Goal: Information Seeking & Learning: Find specific fact

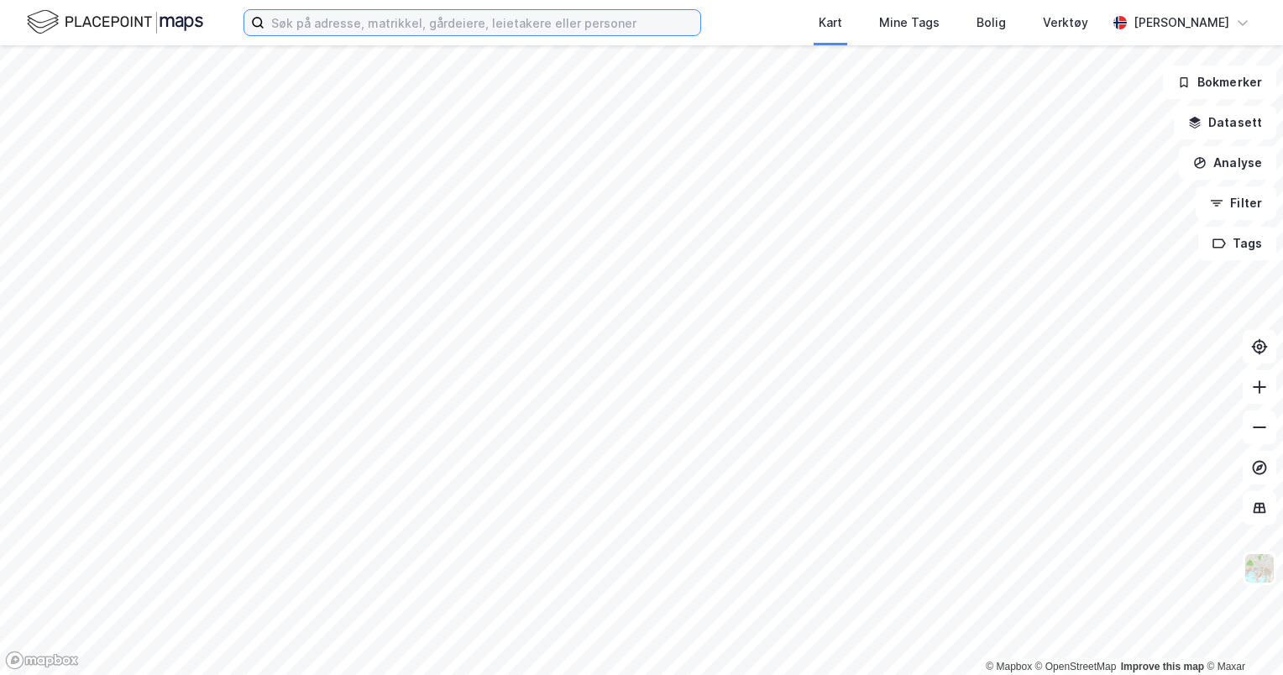
click at [390, 31] on input at bounding box center [483, 22] width 436 height 25
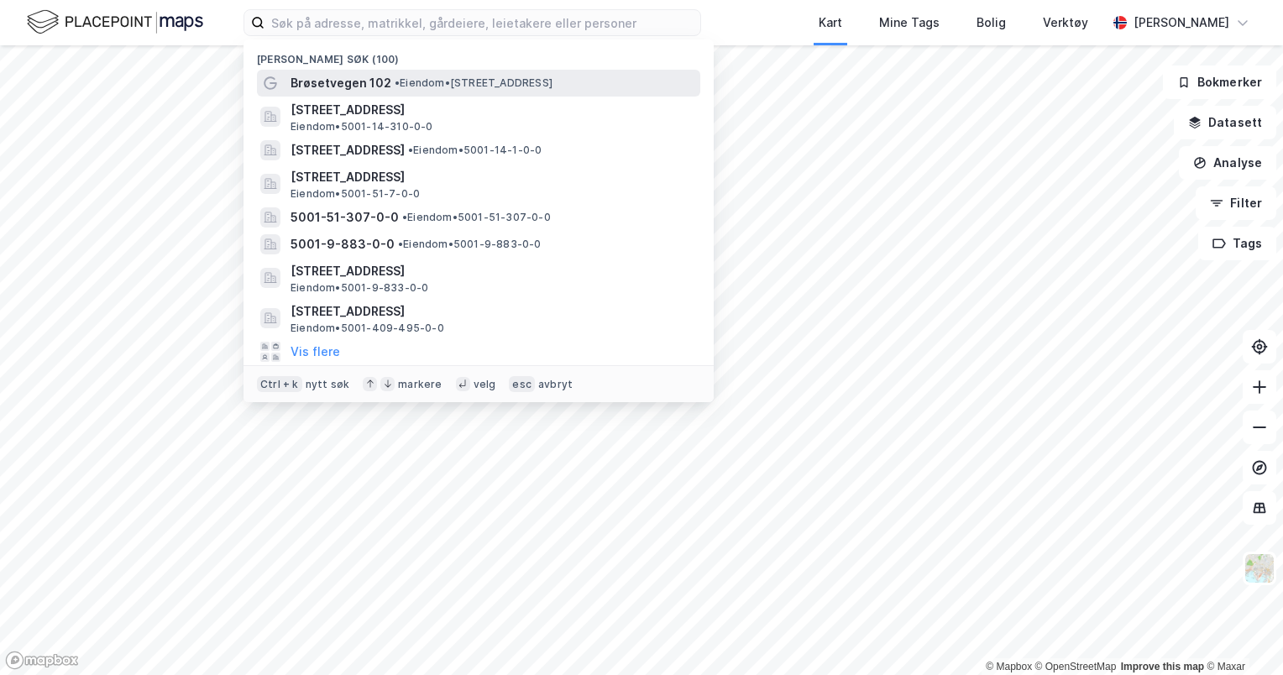
click at [319, 86] on span "Brøsetvegen 102" at bounding box center [341, 83] width 101 height 20
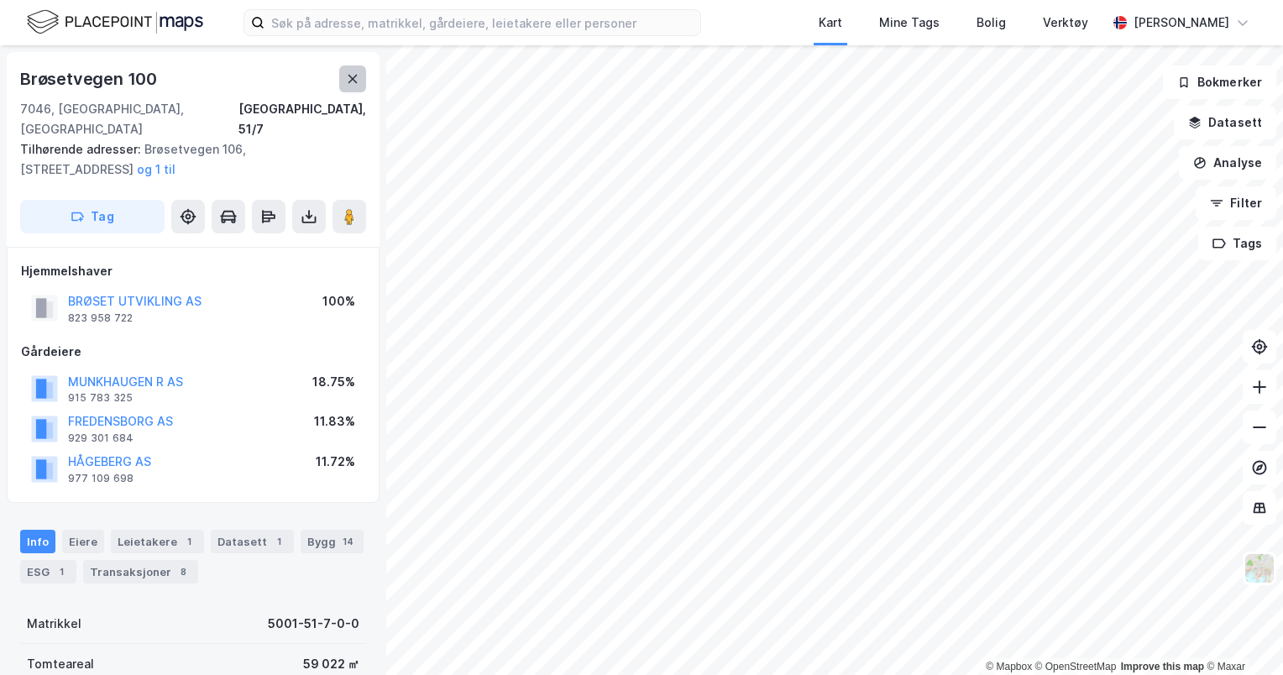
click at [354, 84] on icon at bounding box center [352, 78] width 13 height 13
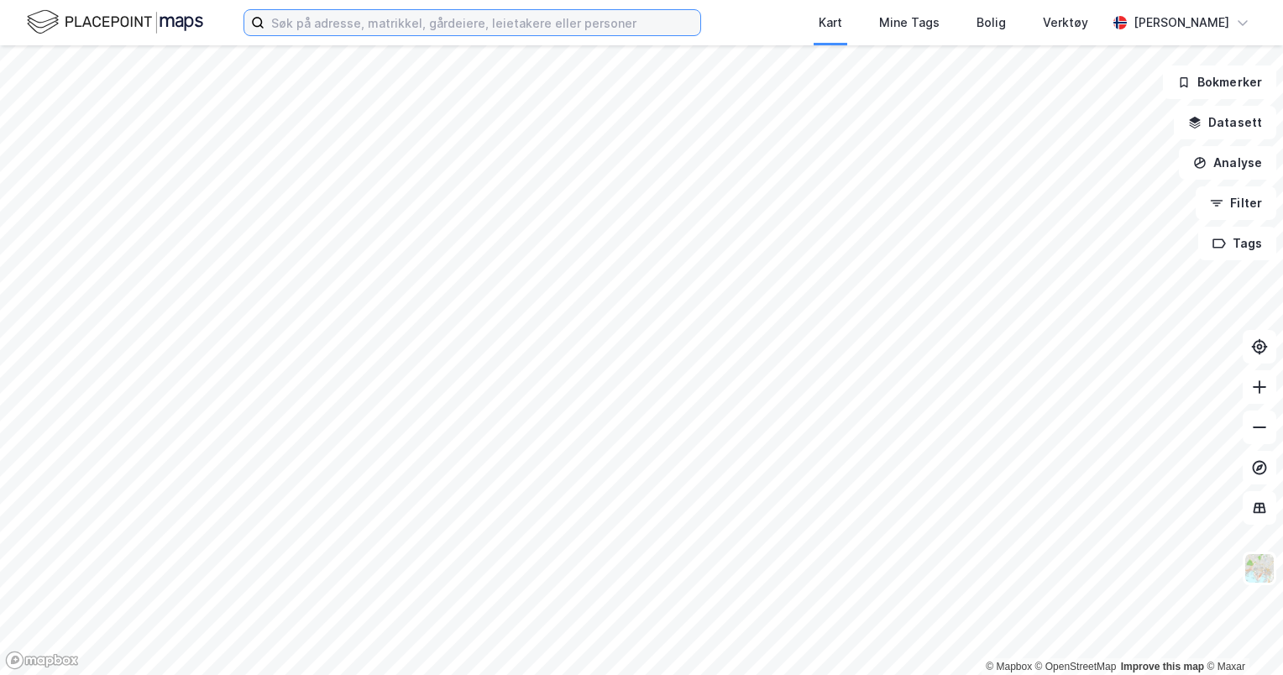
click at [403, 18] on input at bounding box center [483, 22] width 436 height 25
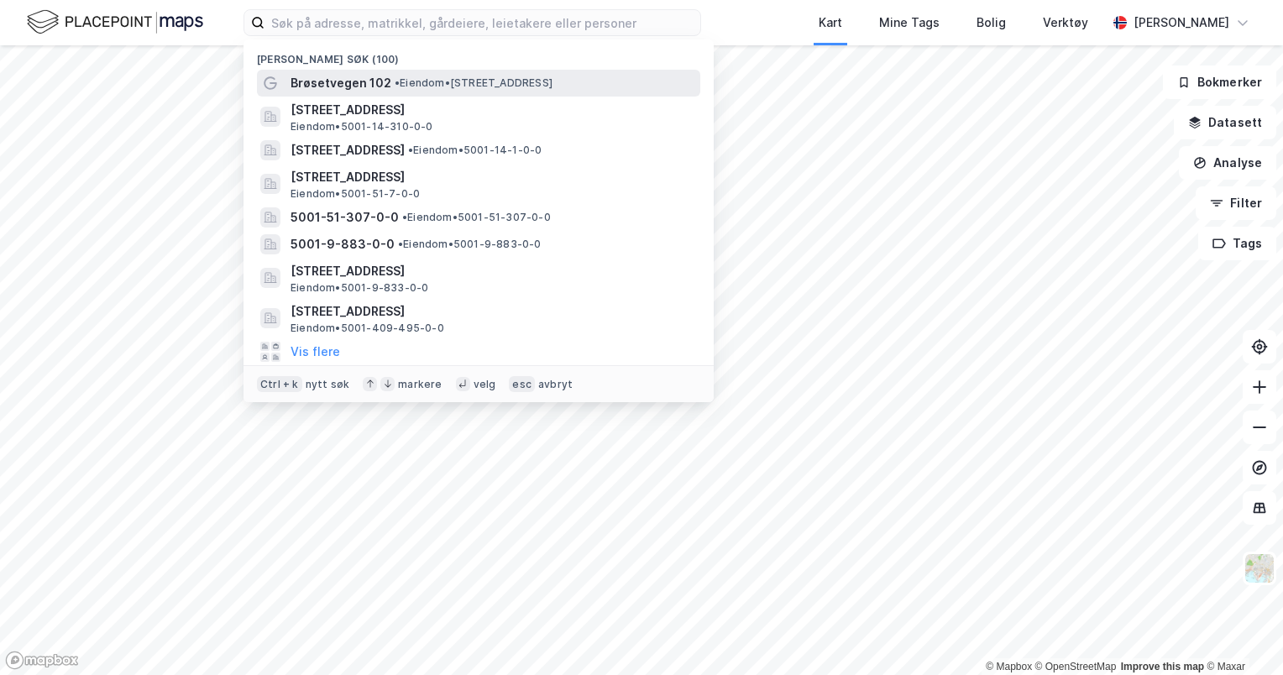
click at [359, 84] on span "Brøsetvegen 102" at bounding box center [341, 83] width 101 height 20
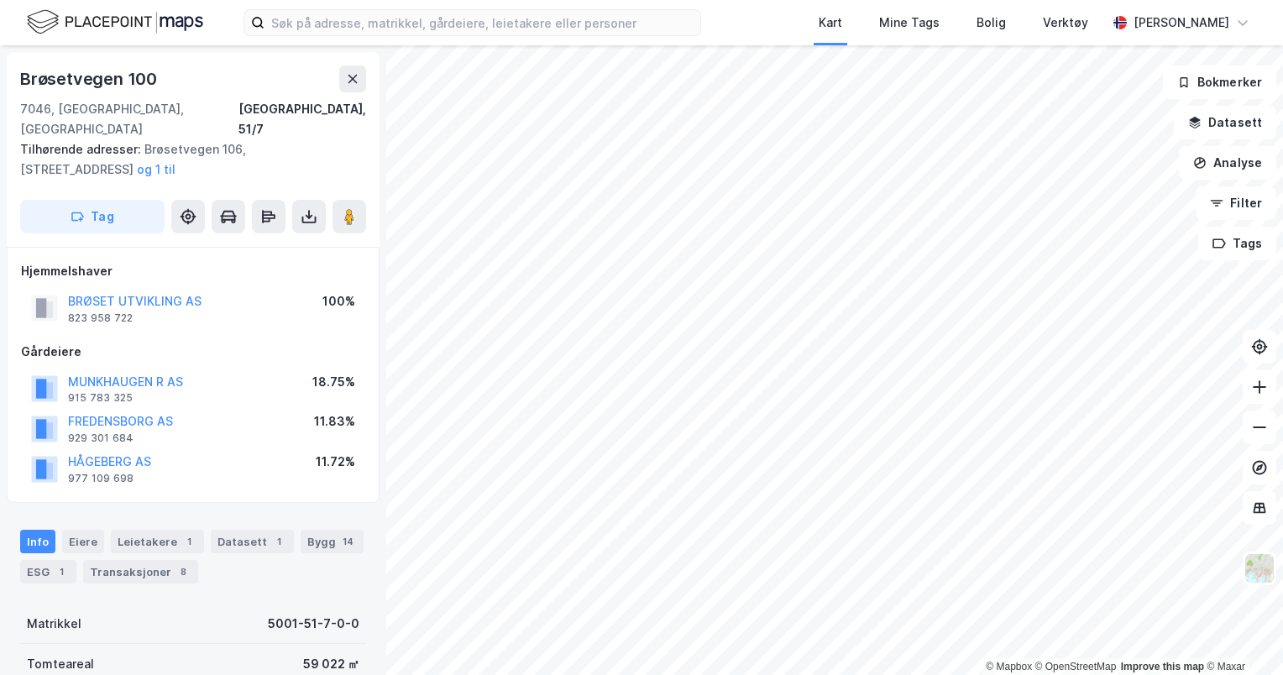
click at [139, 77] on div "Brøsetvegen 100" at bounding box center [90, 79] width 140 height 27
click at [180, 208] on icon at bounding box center [188, 216] width 17 height 17
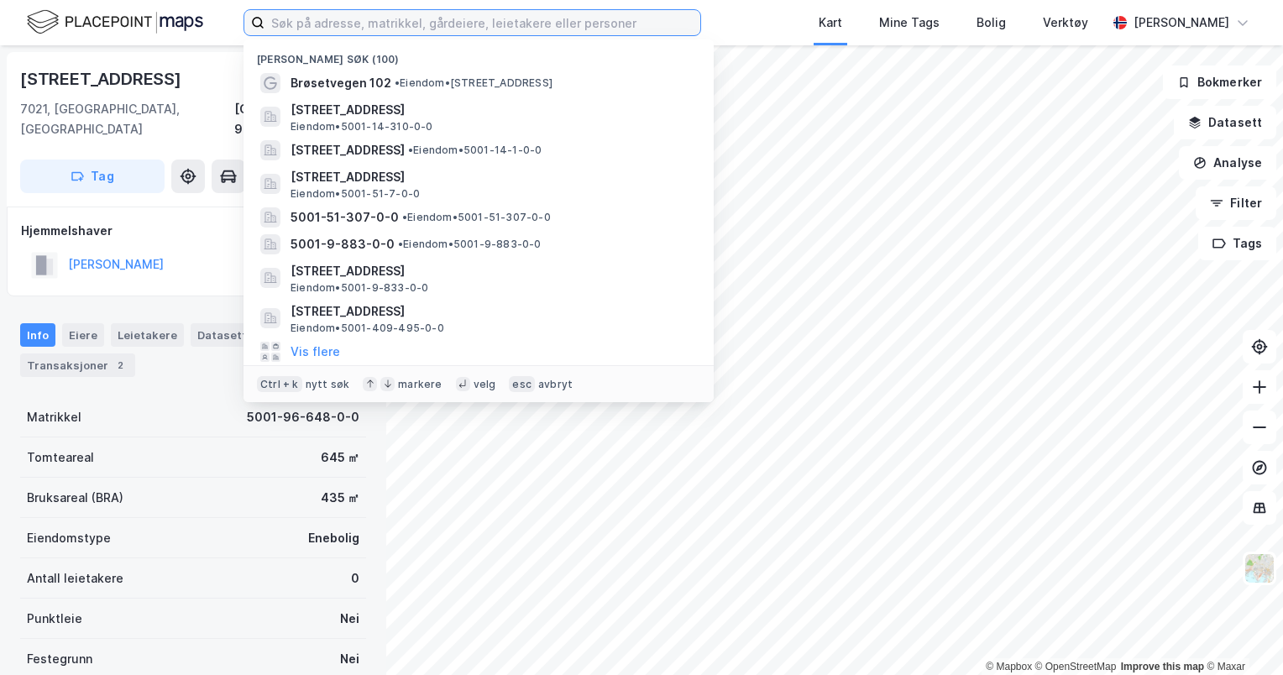
click at [460, 28] on input at bounding box center [483, 22] width 436 height 25
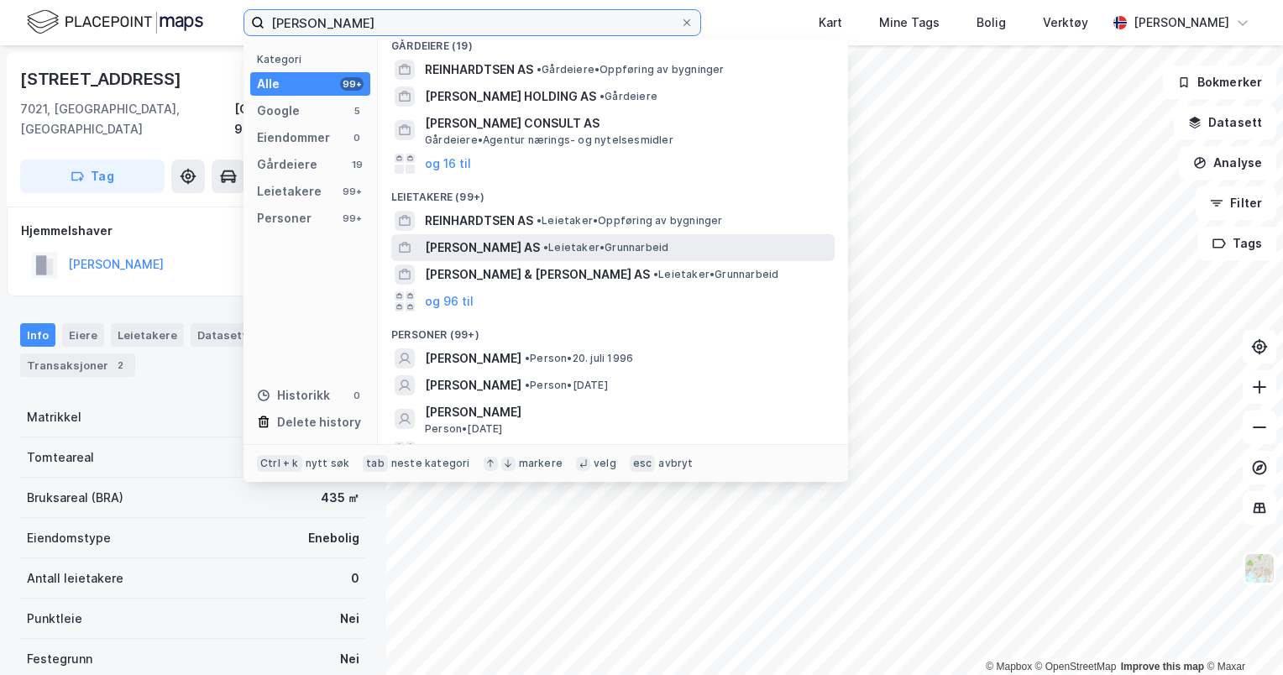
scroll to position [171, 0]
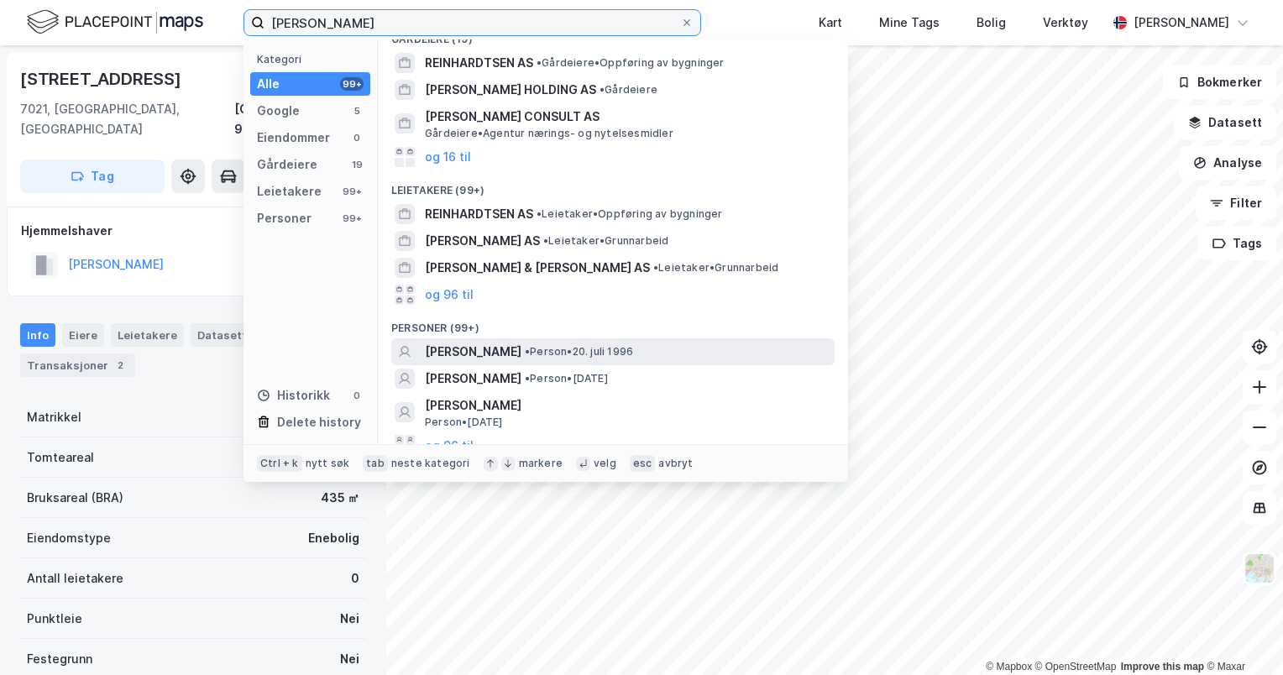
type input "[PERSON_NAME]"
click at [633, 345] on span "• Person • [DATE]" at bounding box center [579, 351] width 108 height 13
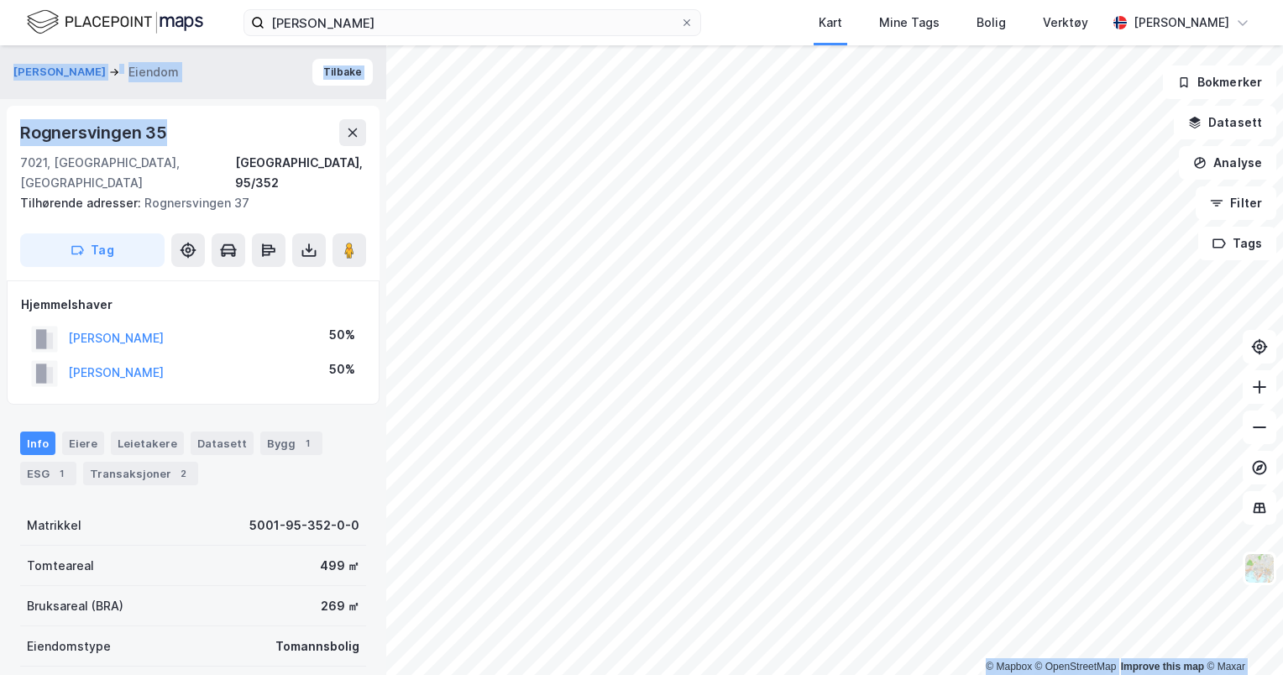
drag, startPoint x: 191, startPoint y: 125, endPoint x: -3, endPoint y: 118, distance: 194.1
click at [0, 118] on html "[PERSON_NAME] Mine Tags Bolig Verktøy [PERSON_NAME] © Mapbox © OpenStreetMap Im…" at bounding box center [641, 337] width 1283 height 675
drag, startPoint x: -3, startPoint y: 118, endPoint x: 155, endPoint y: 126, distance: 158.1
click at [155, 126] on div "Rognersvingen 35" at bounding box center [95, 132] width 150 height 27
drag, startPoint x: 99, startPoint y: 142, endPoint x: 88, endPoint y: 139, distance: 11.4
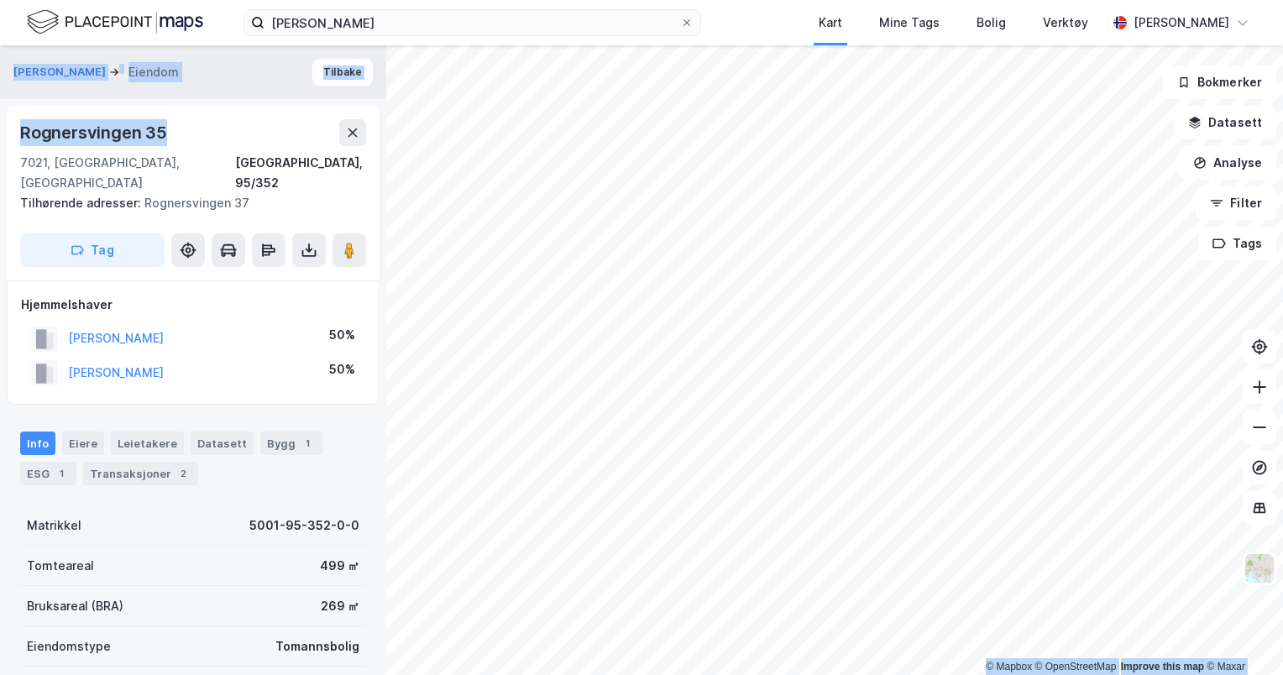
click at [101, 140] on div "Rognersvingen 35" at bounding box center [95, 132] width 150 height 27
click at [186, 133] on div "Rognersvingen 35" at bounding box center [193, 132] width 346 height 27
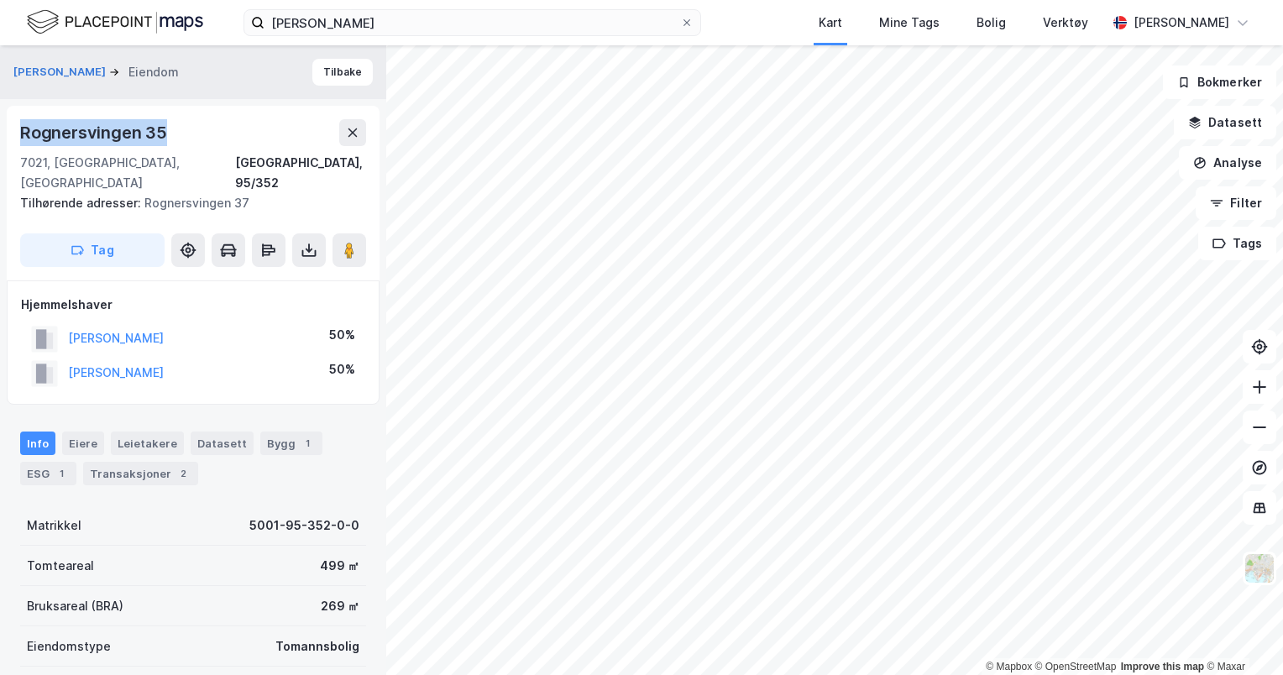
drag, startPoint x: 17, startPoint y: 133, endPoint x: 197, endPoint y: 138, distance: 179.8
click at [197, 138] on div "[STREET_ADDRESS] Tilhørende adresser: [STREET_ADDRESS] Tag" at bounding box center [193, 193] width 373 height 175
copy div "Rognersvingen 35"
click at [356, 130] on icon at bounding box center [352, 132] width 13 height 13
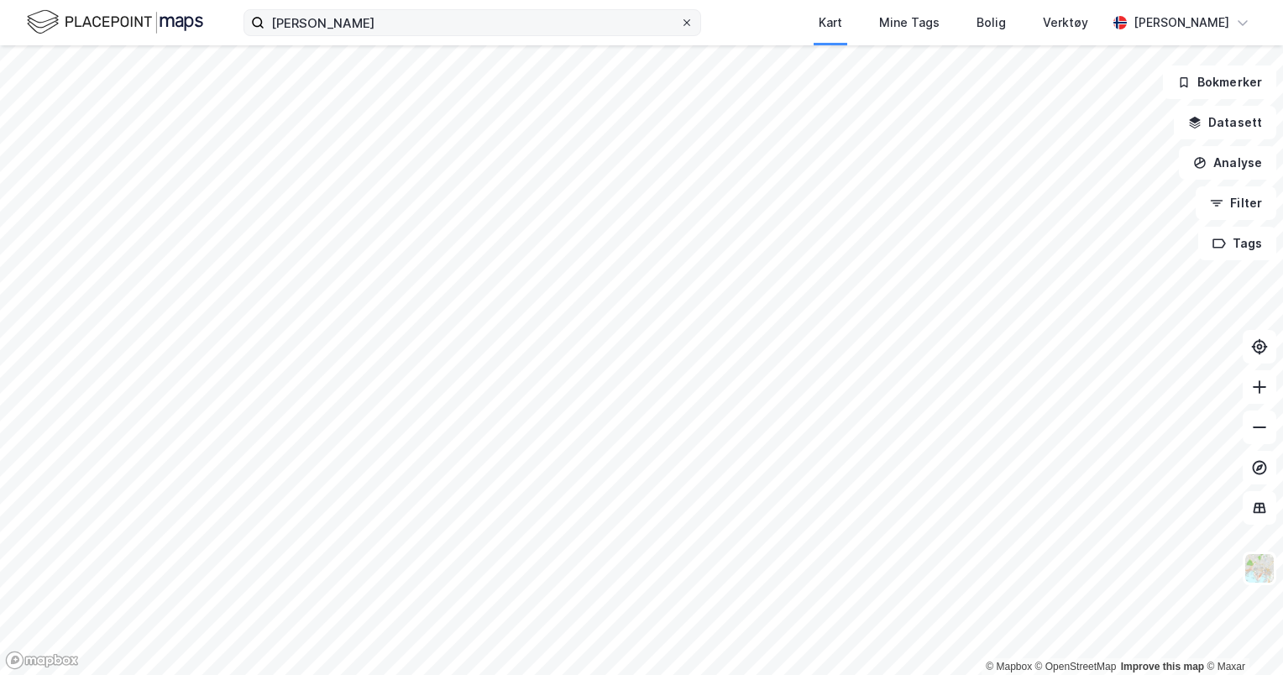
click at [692, 24] on icon at bounding box center [687, 23] width 10 height 10
click at [680, 24] on input "[PERSON_NAME]" at bounding box center [473, 22] width 416 height 25
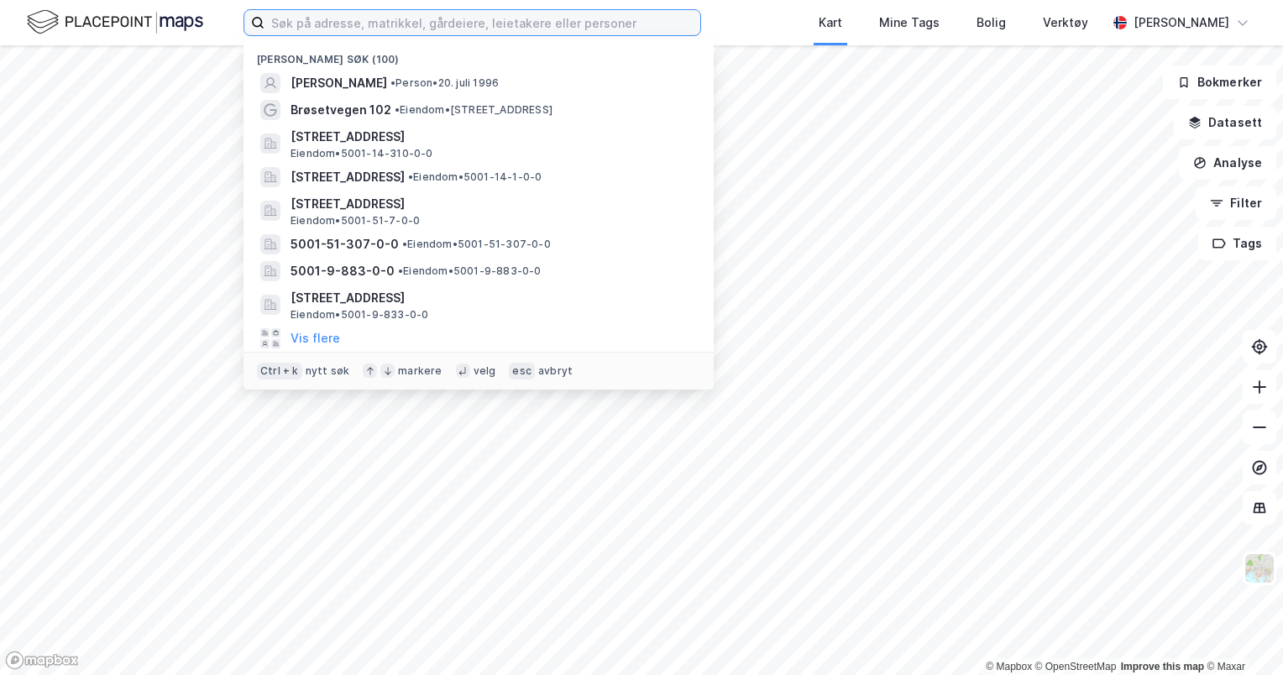
click at [551, 33] on input at bounding box center [483, 22] width 436 height 25
drag, startPoint x: 538, startPoint y: 76, endPoint x: 341, endPoint y: 59, distance: 198.1
click at [341, 59] on div "[PERSON_NAME] søk (100)" at bounding box center [479, 54] width 470 height 30
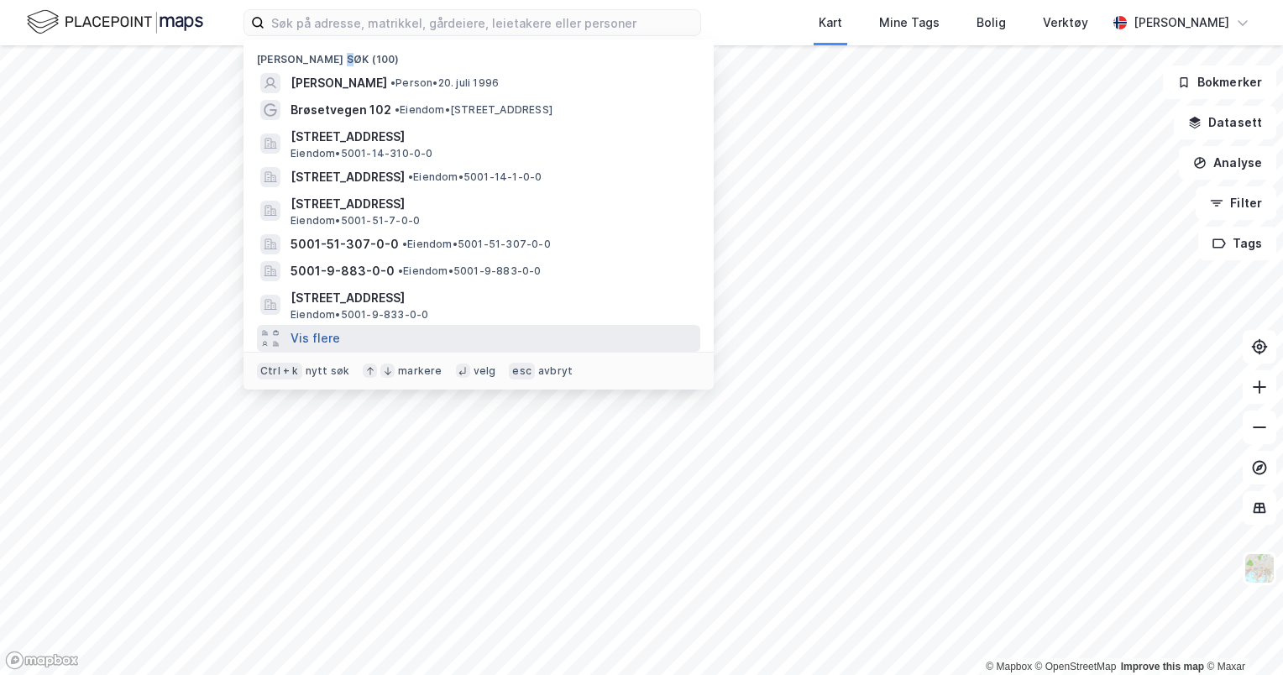
click at [317, 338] on button "Vis flere" at bounding box center [316, 338] width 50 height 20
